Goal: Check status: Check status

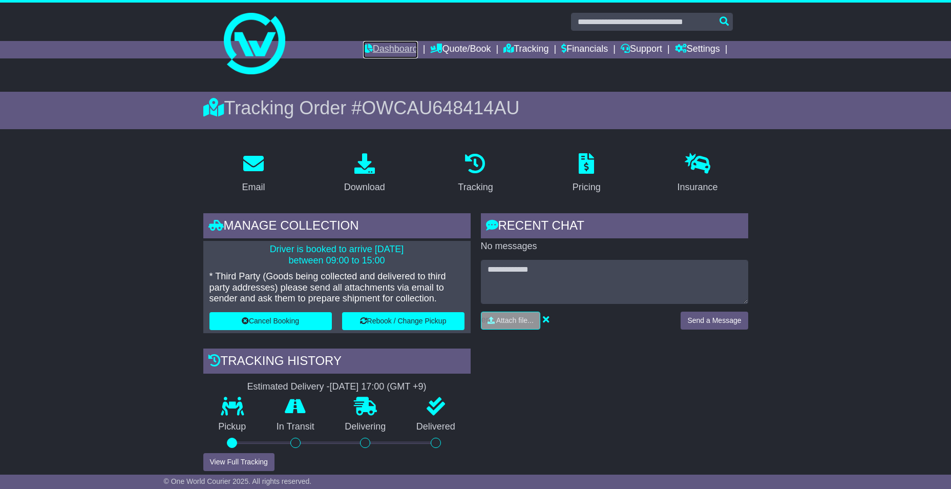
click at [366, 52] on link "Dashboard" at bounding box center [390, 49] width 55 height 17
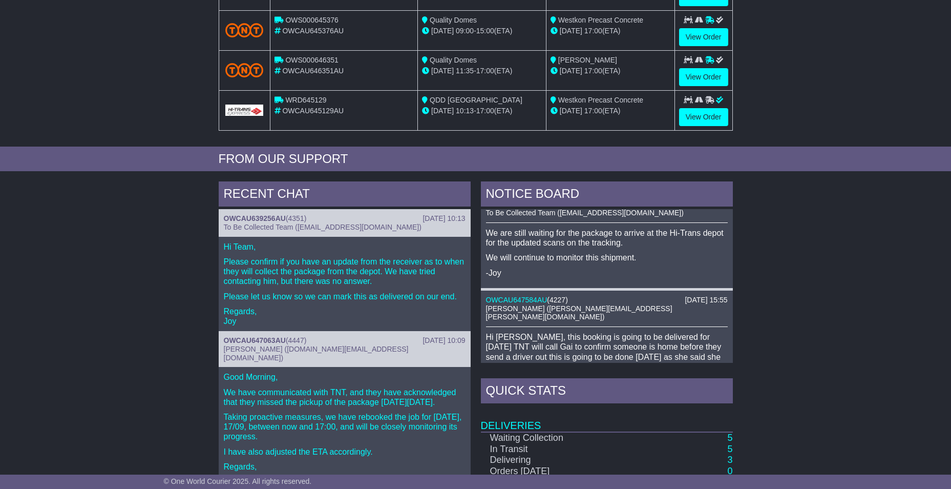
scroll to position [359, 0]
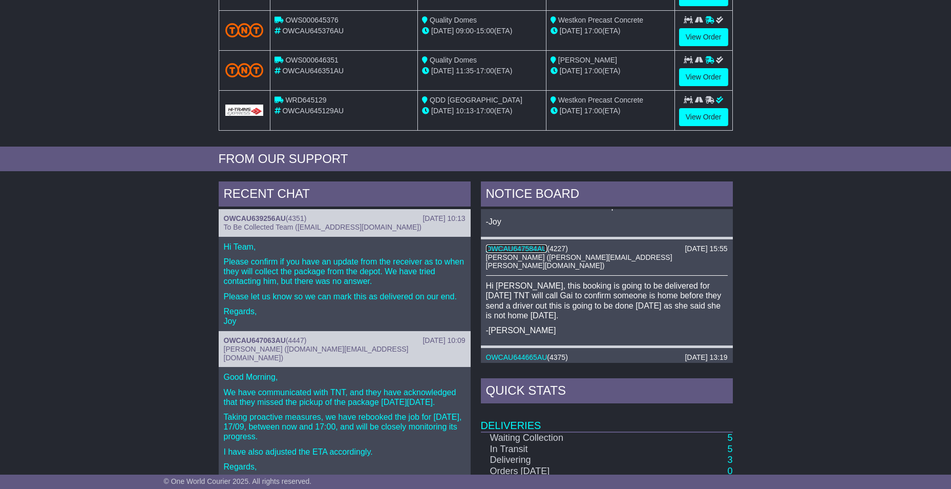
click at [522, 247] on link "OWCAU647584AU" at bounding box center [516, 248] width 61 height 8
